Goal: Information Seeking & Learning: Compare options

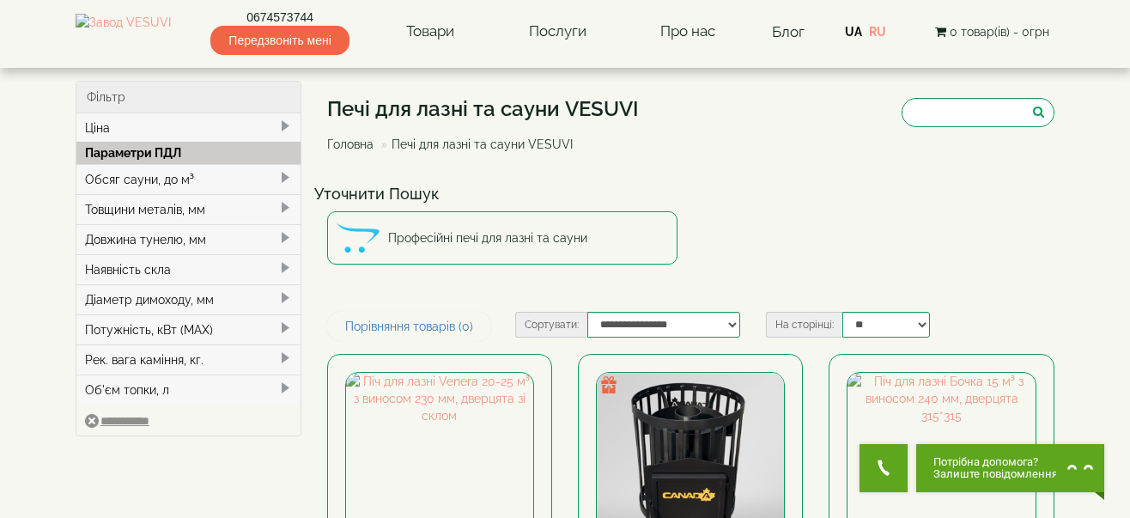
click at [115, 181] on div "Обсяг сауни, до м³" at bounding box center [188, 179] width 224 height 30
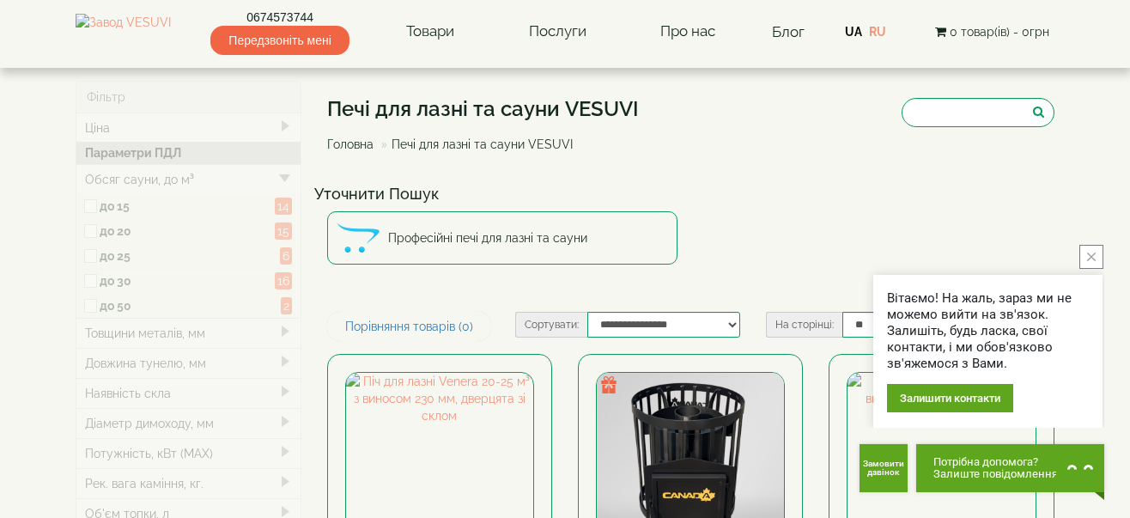
type input "*****"
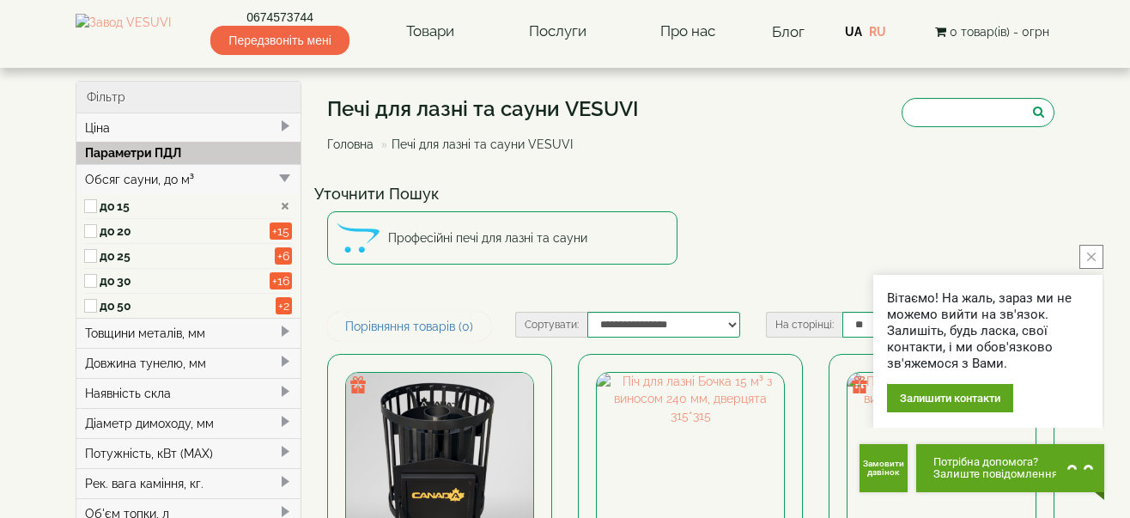
click at [1093, 253] on icon "close button" at bounding box center [1091, 256] width 9 height 9
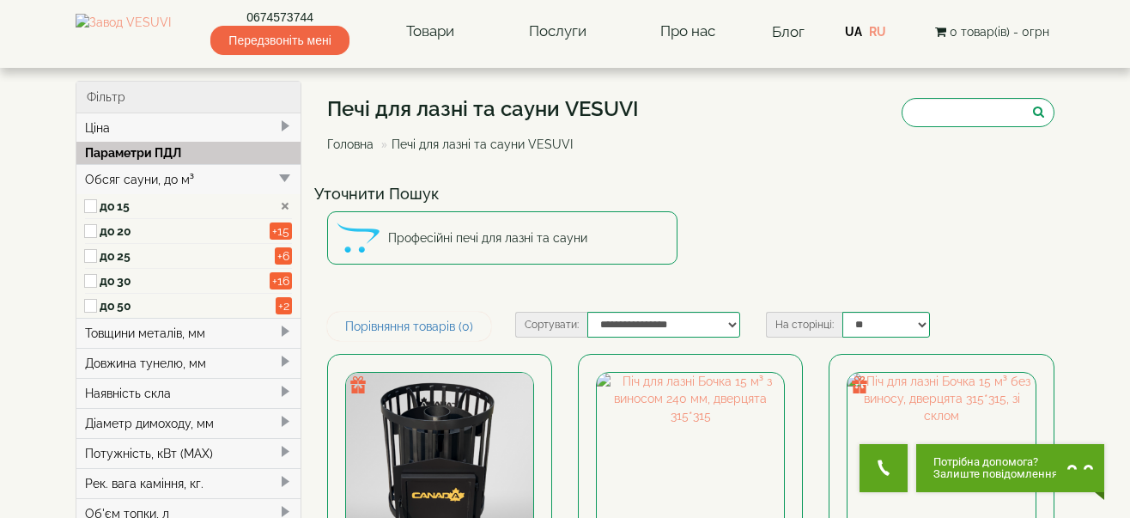
click at [280, 391] on span at bounding box center [285, 392] width 14 height 14
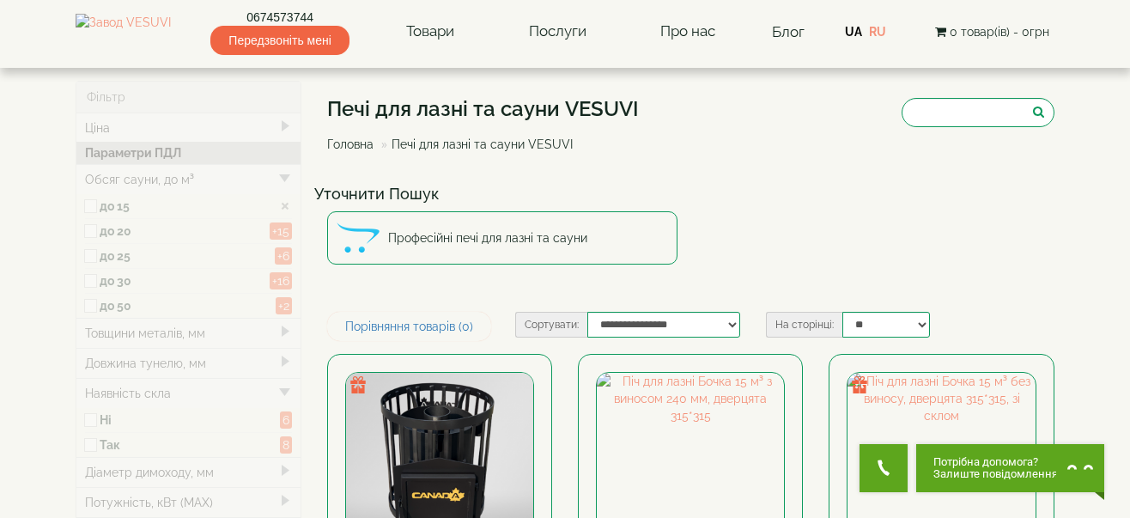
type input "*****"
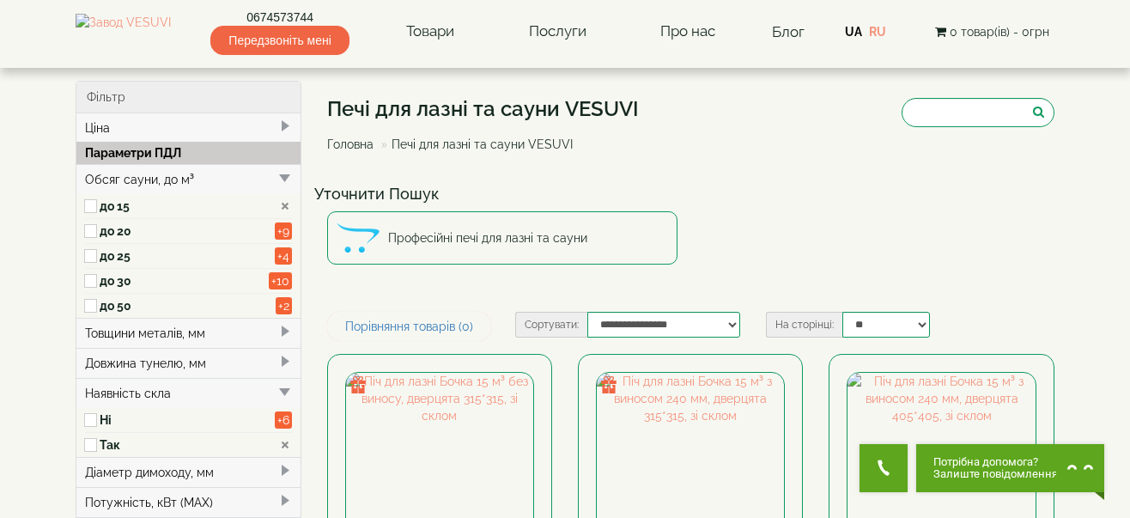
click at [279, 359] on span at bounding box center [285, 362] width 14 height 14
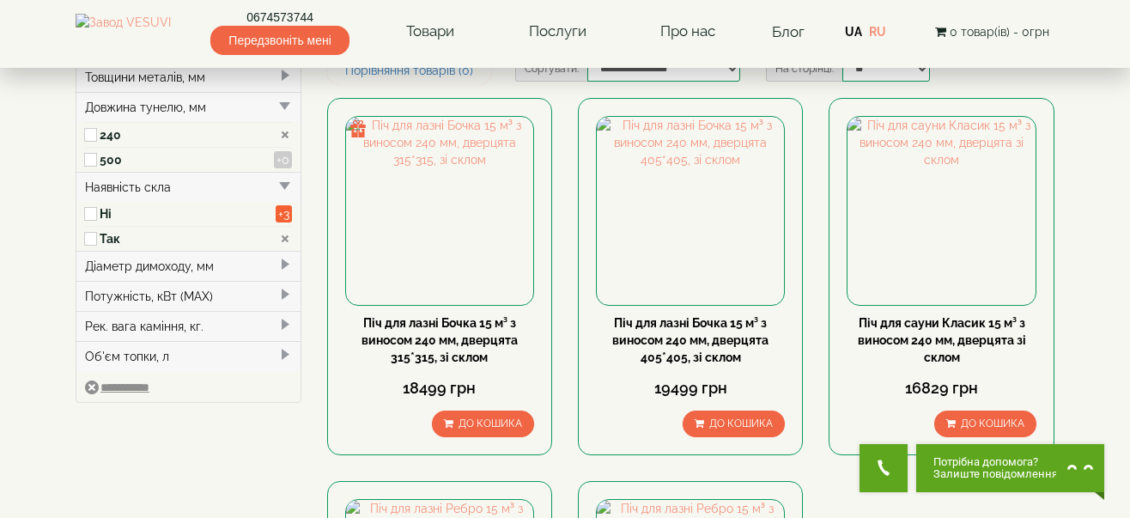
scroll to position [258, 0]
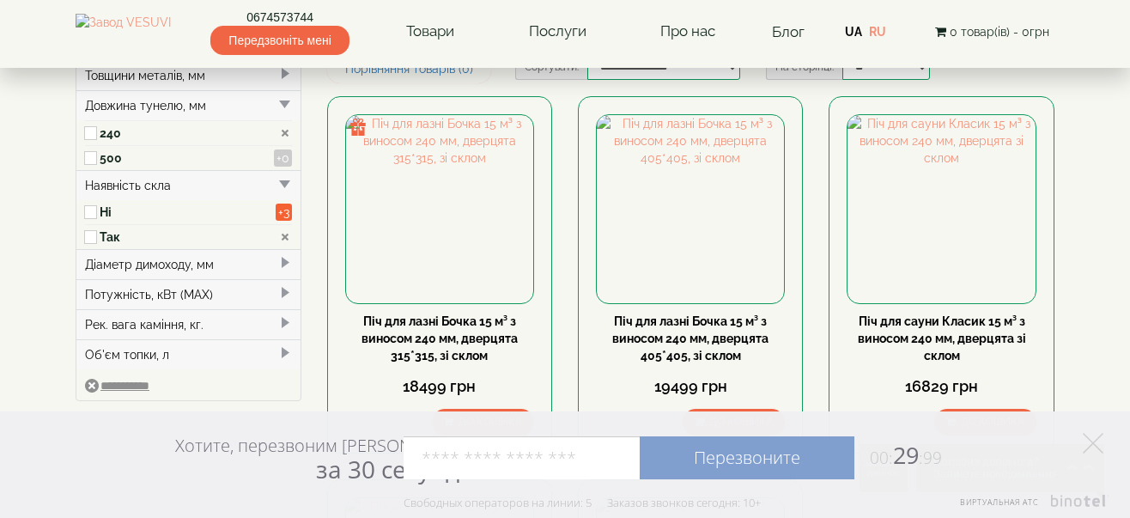
click at [282, 352] on span at bounding box center [285, 353] width 14 height 14
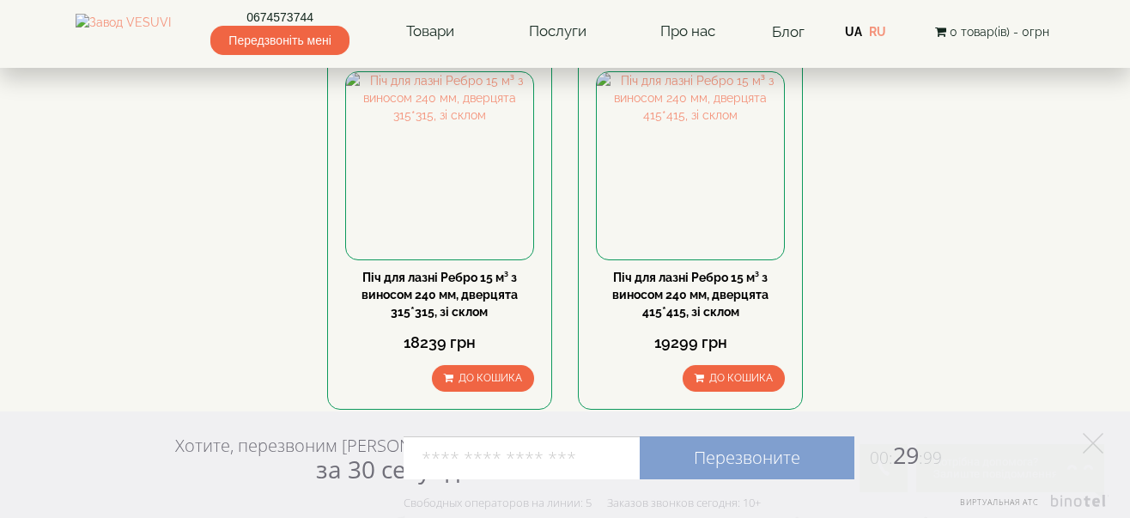
scroll to position [601, 0]
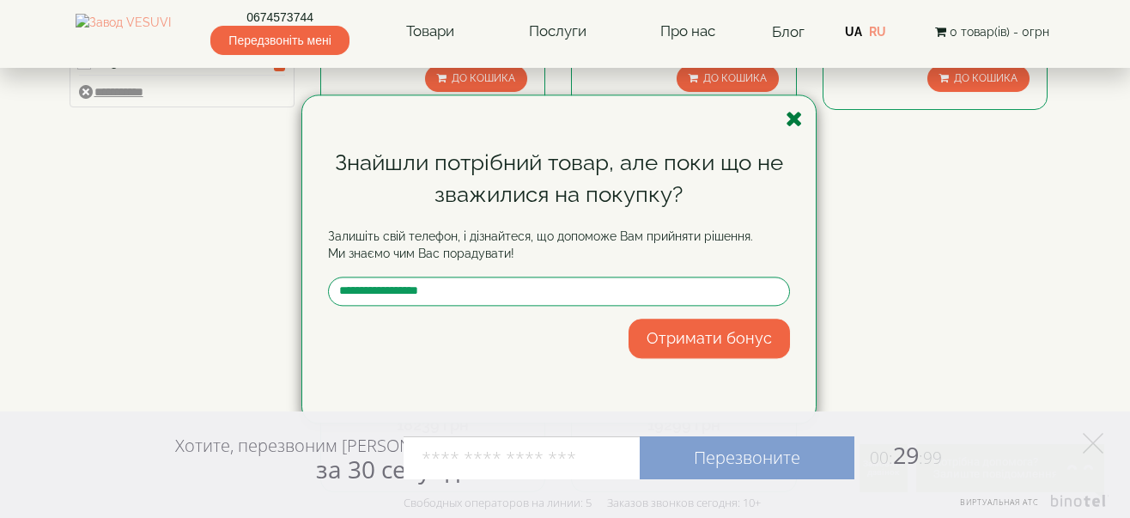
click at [792, 120] on icon "button" at bounding box center [794, 118] width 17 height 21
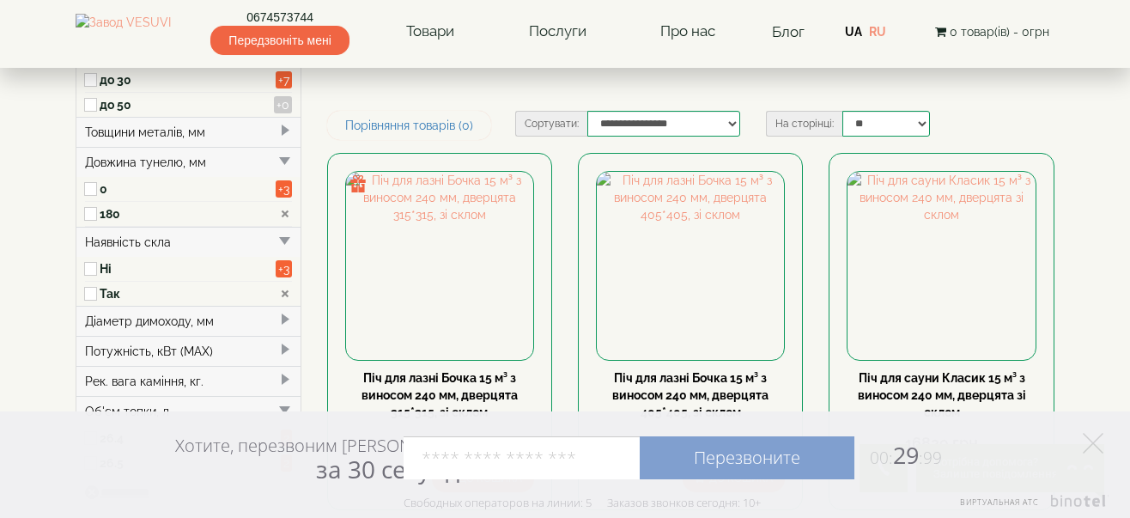
scroll to position [86, 0]
